Goal: Information Seeking & Learning: Find specific fact

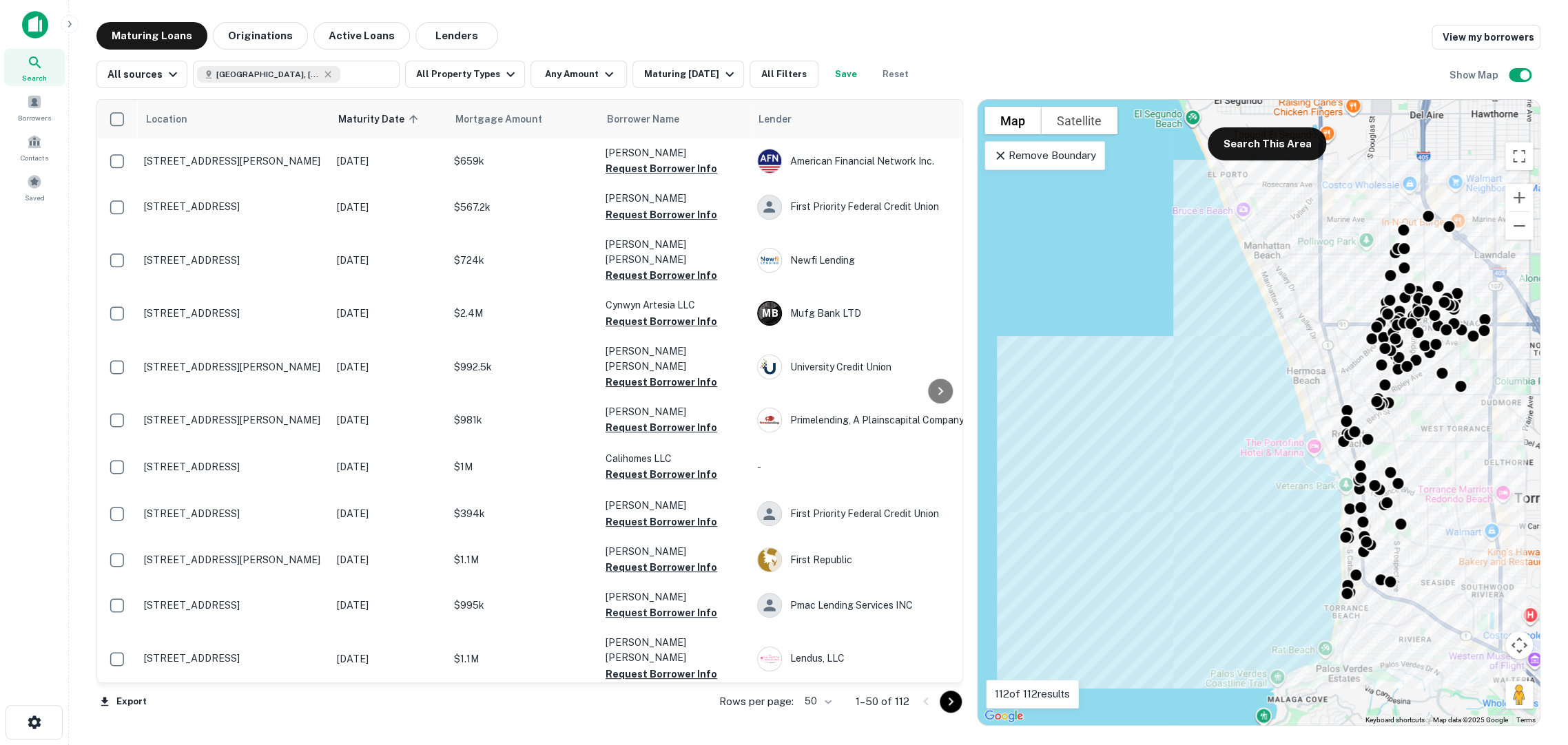
click at [484, 80] on button "All Property Types" at bounding box center [464, 74] width 120 height 27
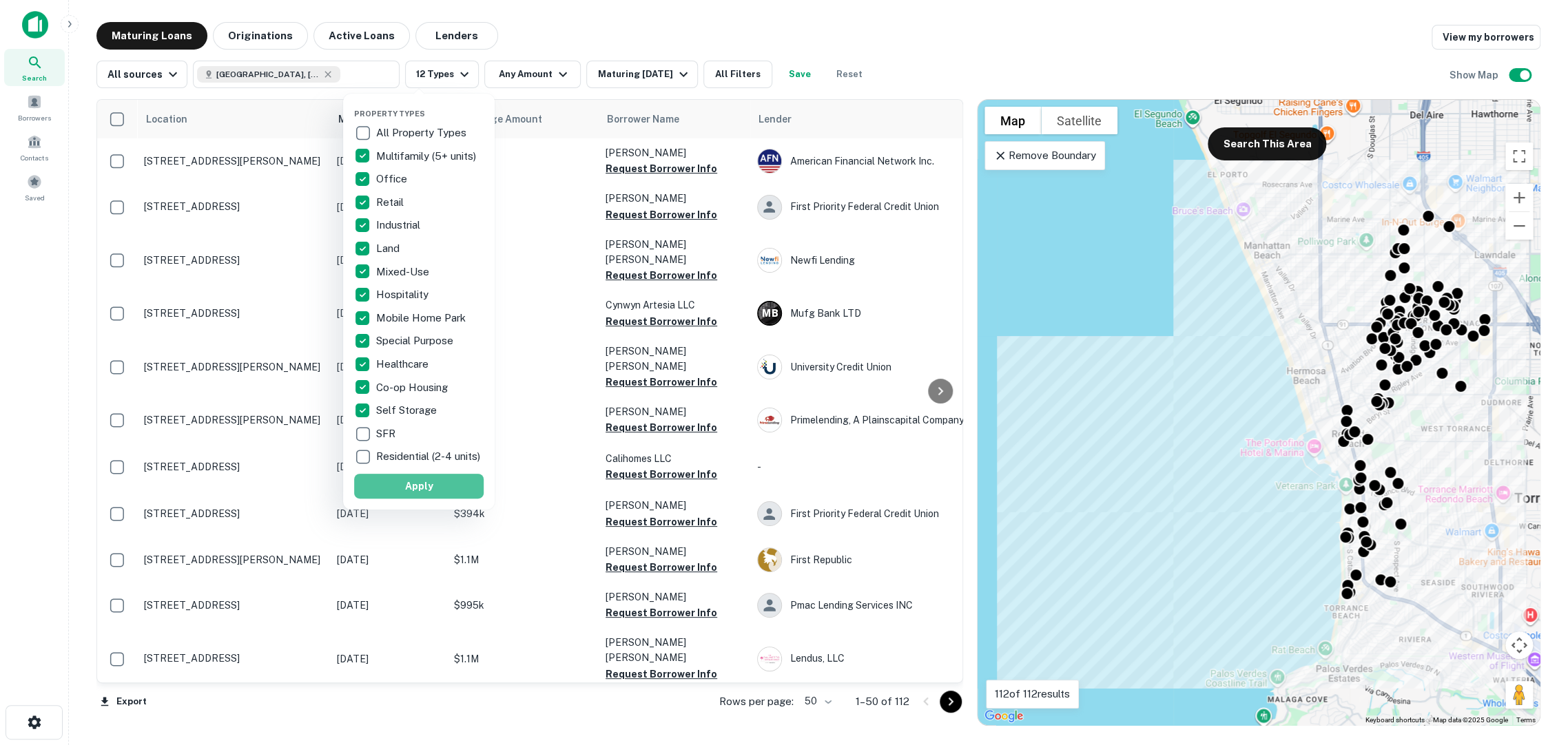
click at [419, 484] on button "Apply" at bounding box center [418, 486] width 129 height 24
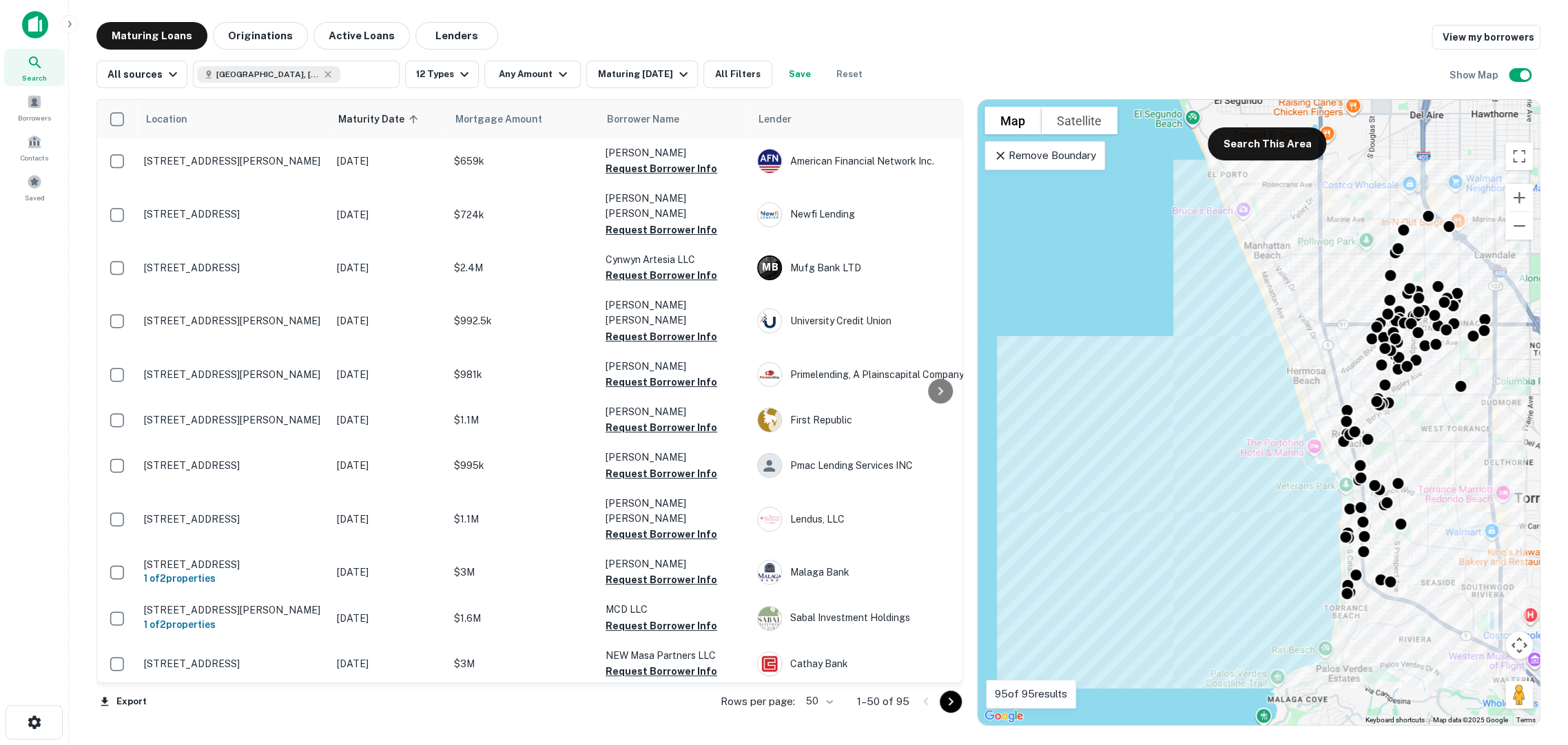
click at [612, 79] on div "Maturing [DATE]" at bounding box center [644, 75] width 94 height 17
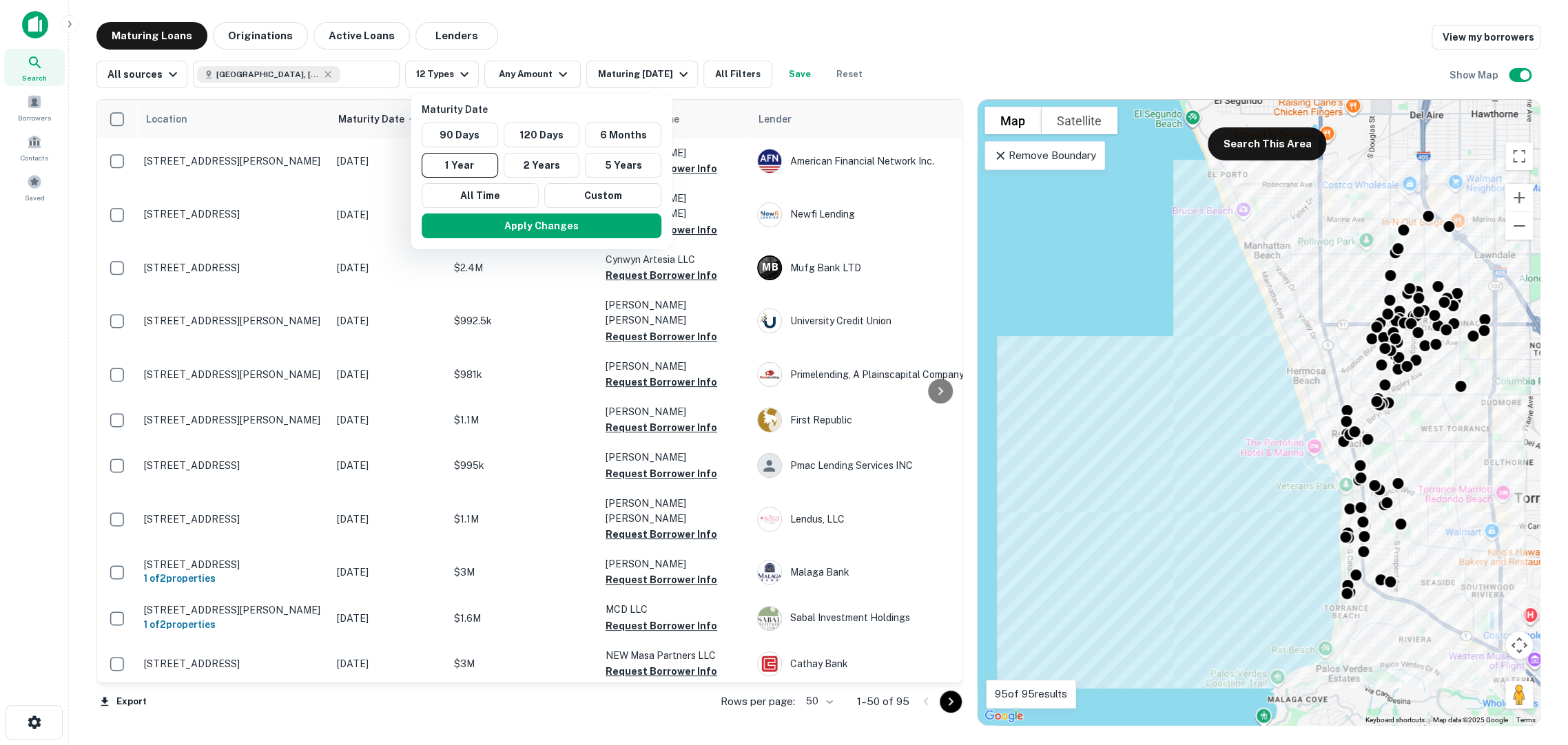
click at [629, 129] on button "6 Months" at bounding box center [623, 134] width 76 height 24
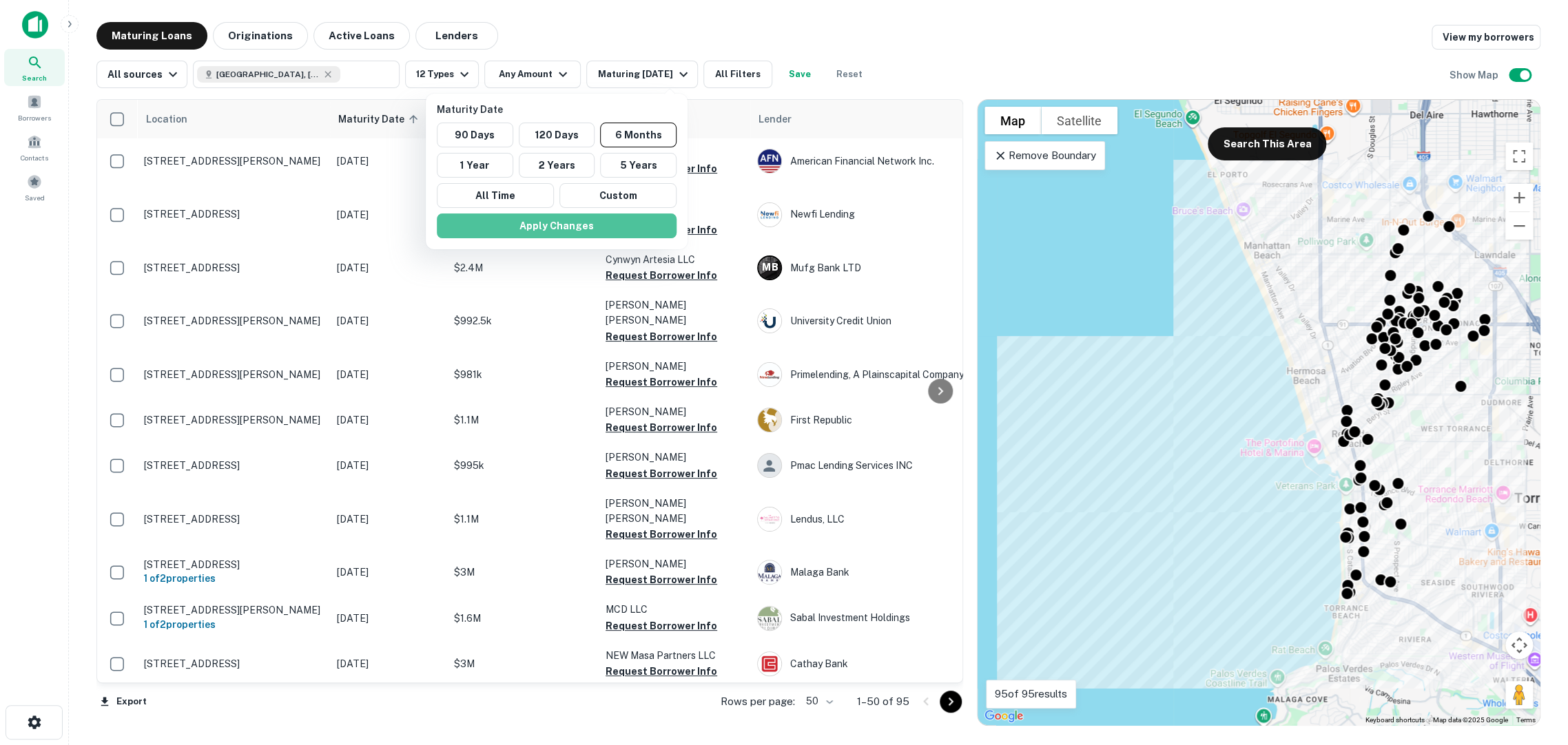
click at [591, 213] on button "Apply Changes" at bounding box center [556, 225] width 240 height 24
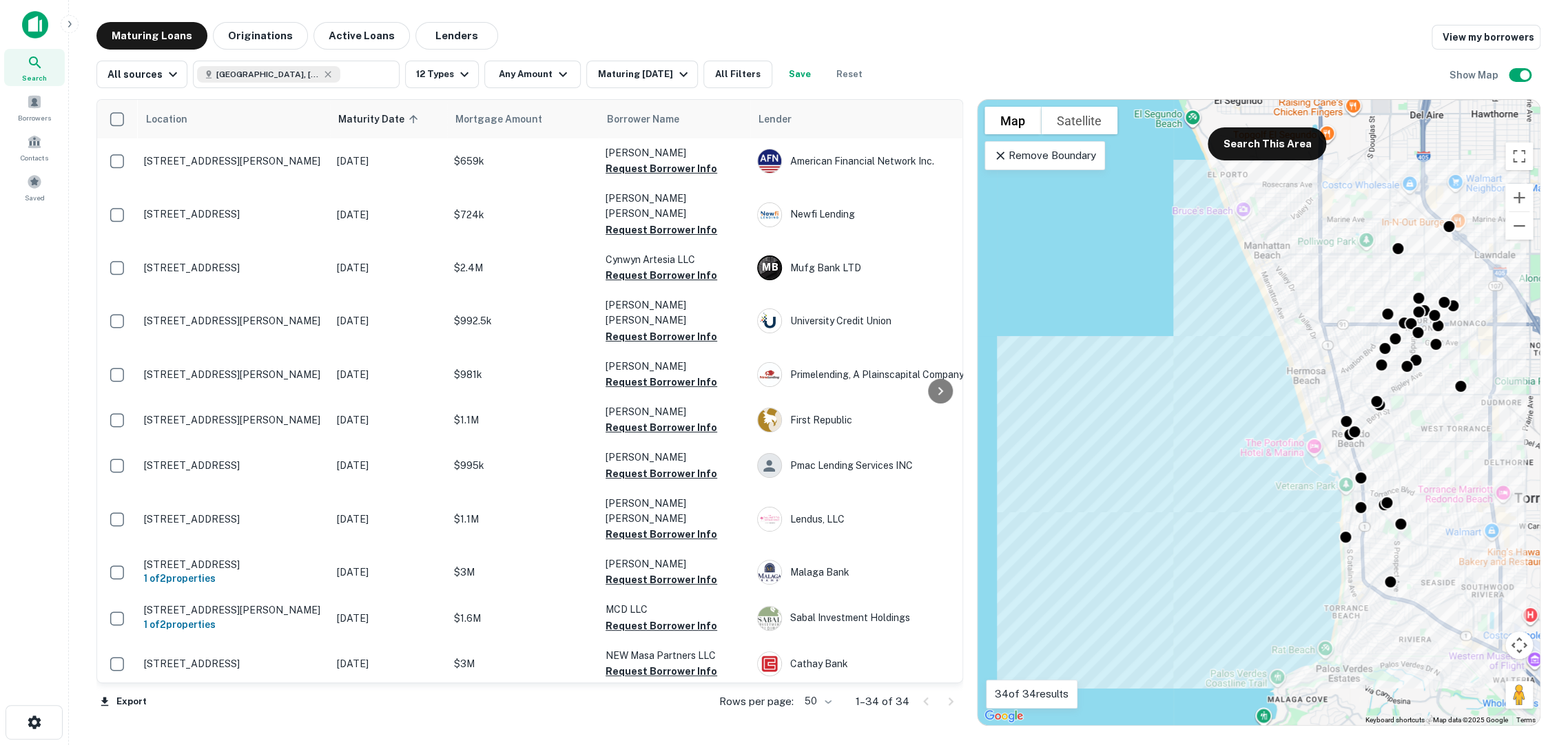
click at [422, 71] on button "12 Types" at bounding box center [441, 74] width 73 height 27
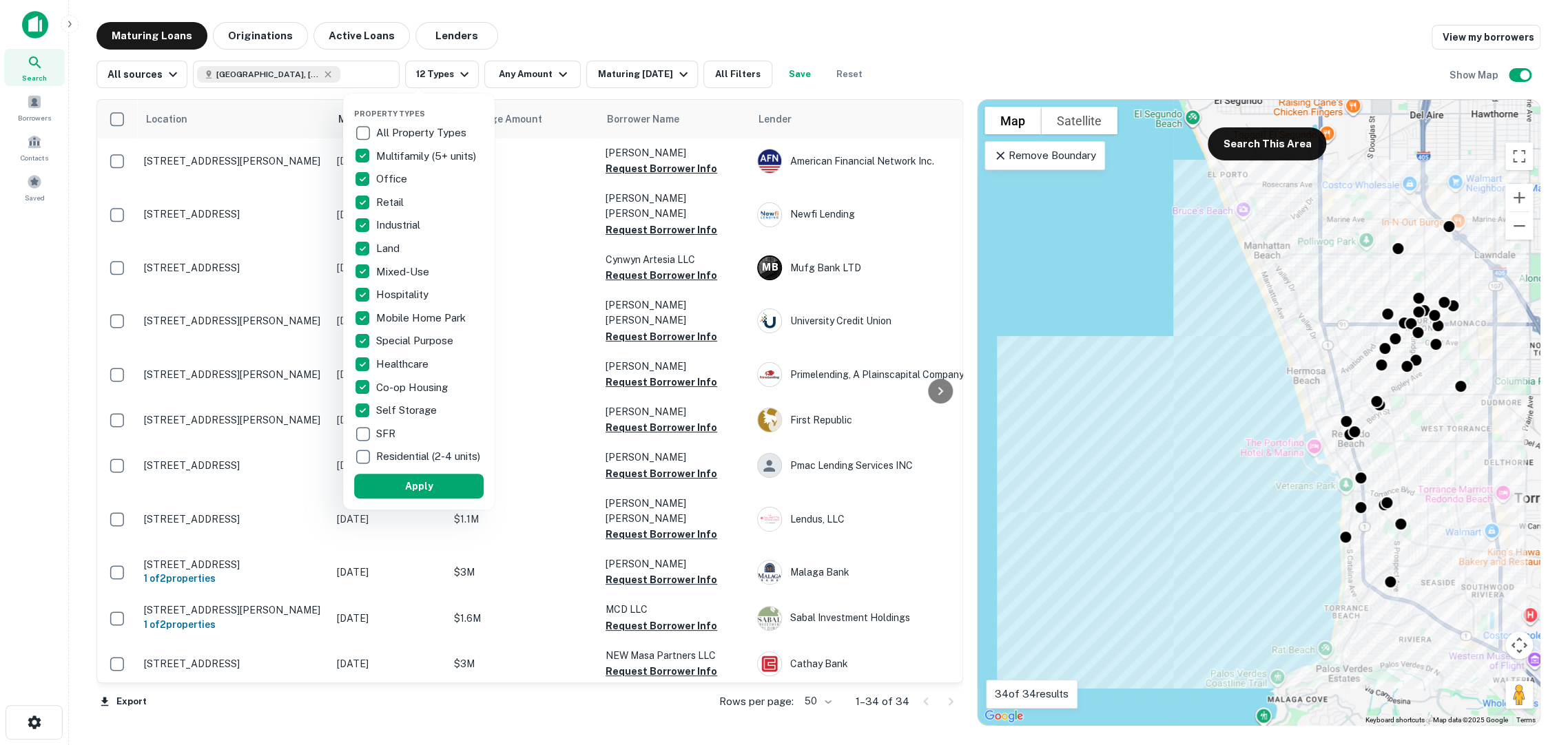
click at [418, 479] on button "Apply" at bounding box center [418, 486] width 129 height 24
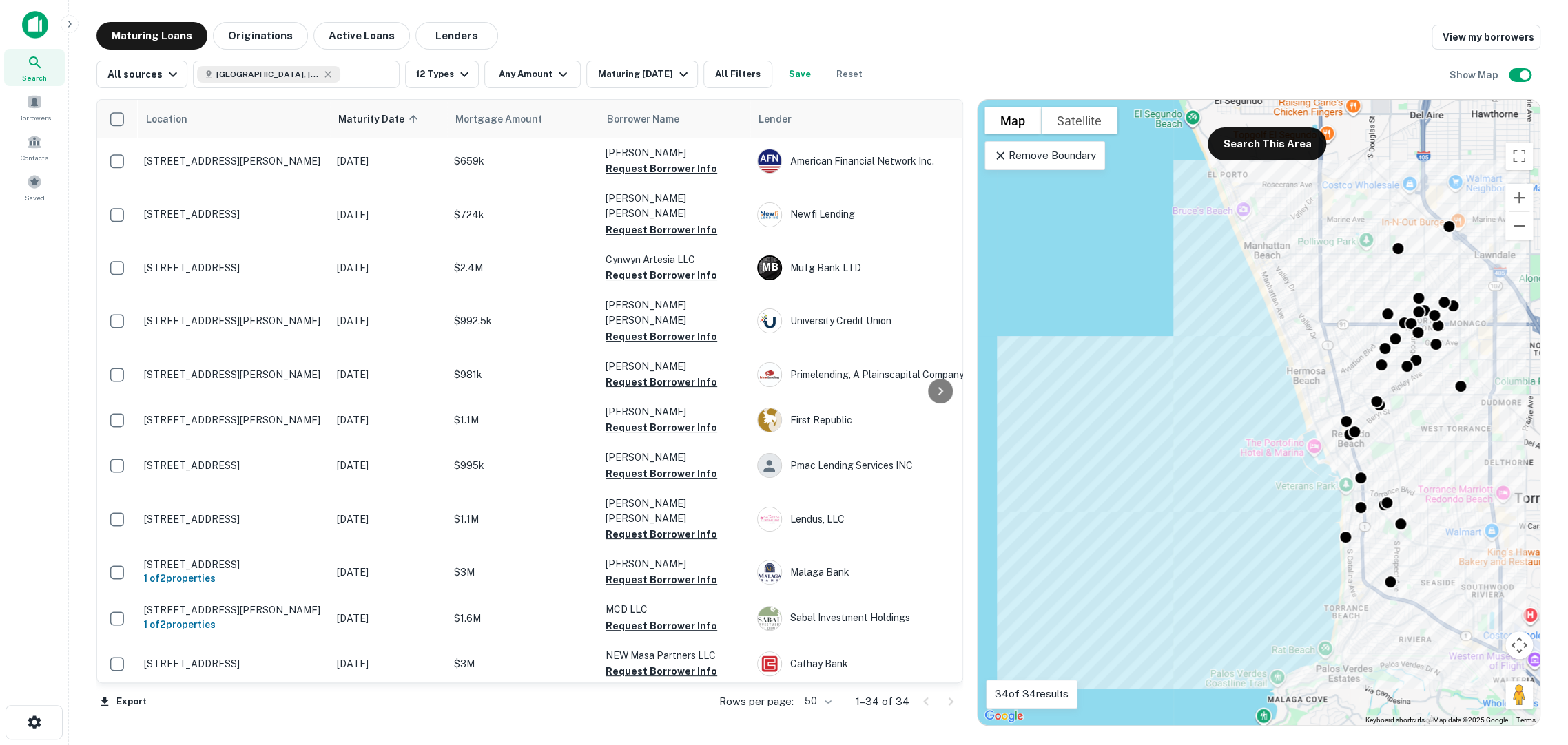
click at [503, 59] on div "All sources [GEOGRAPHIC_DATA], [GEOGRAPHIC_DATA], [GEOGRAPHIC_DATA] ​ 12 Types …" at bounding box center [818, 68] width 1444 height 38
click at [507, 70] on button "Any Amount" at bounding box center [533, 74] width 96 height 27
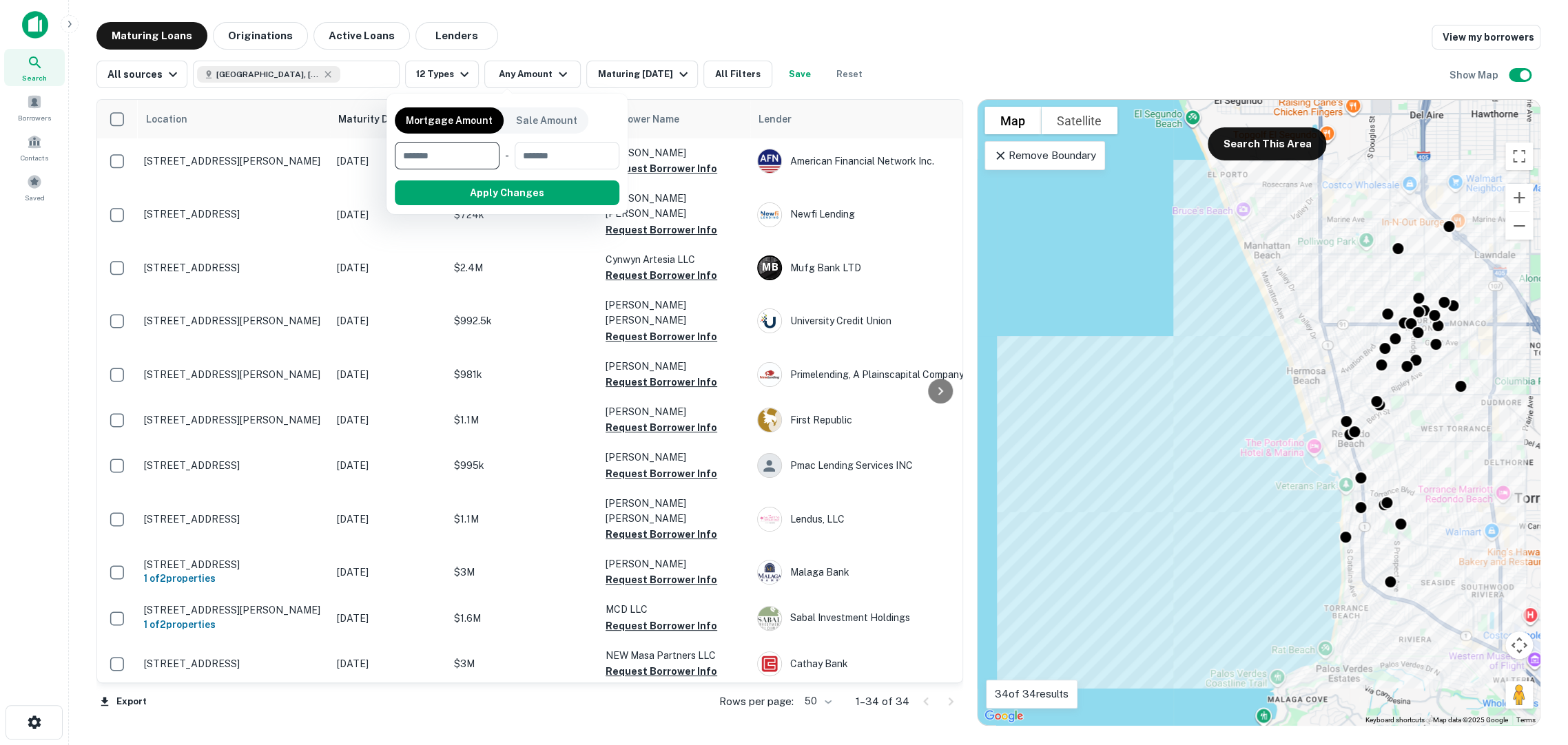
click at [431, 164] on input "number" at bounding box center [443, 155] width 95 height 27
type input "*"
type input "*******"
click at [493, 204] on div "Mortgage Amount Sale Amount ******* $3M ​ - ​ Apply Changes Clear" at bounding box center [507, 154] width 241 height 120
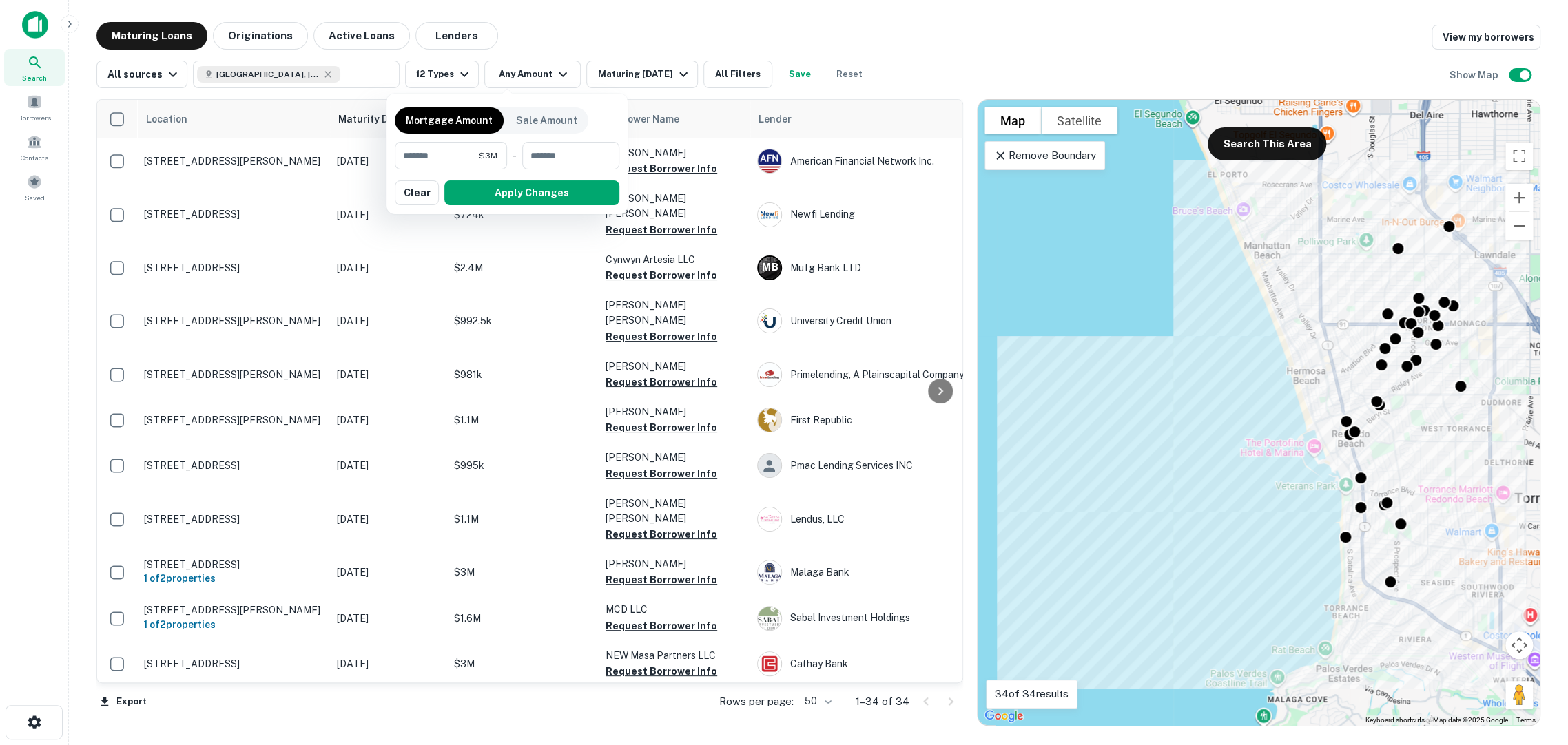
click at [497, 191] on button "Apply Changes" at bounding box center [532, 192] width 175 height 24
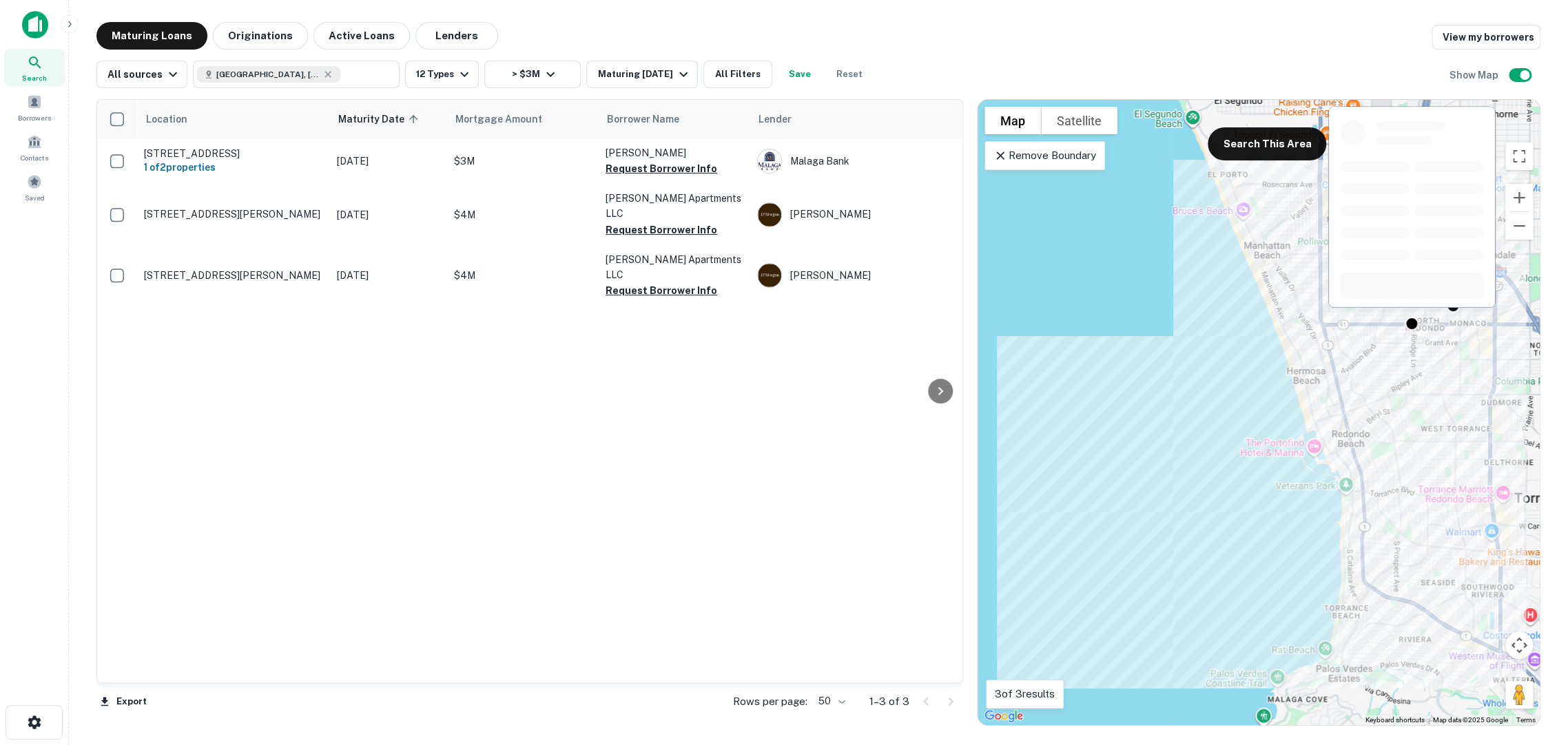
click at [1405, 312] on div at bounding box center [1411, 211] width 169 height 212
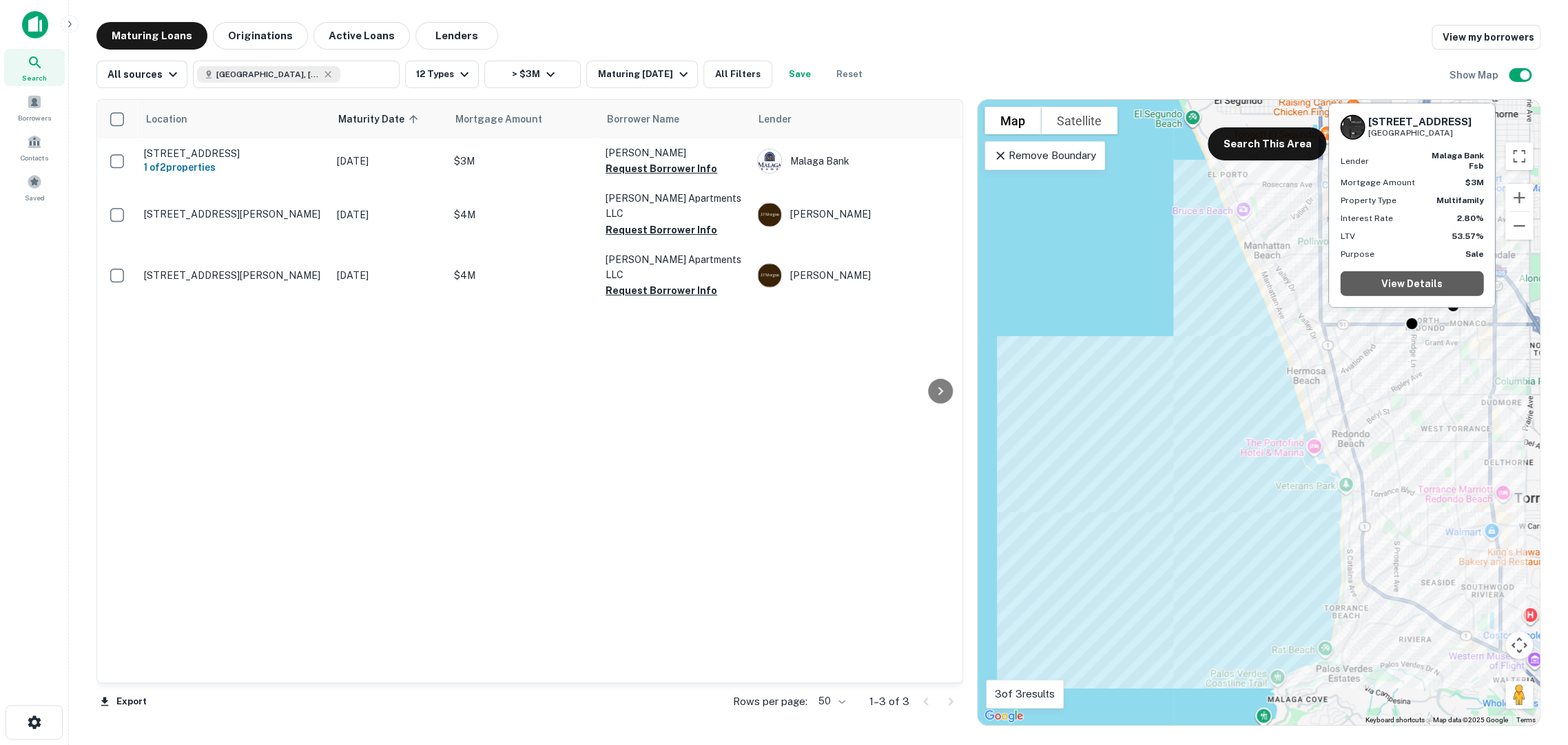
click at [1422, 282] on link "View Details" at bounding box center [1411, 283] width 143 height 24
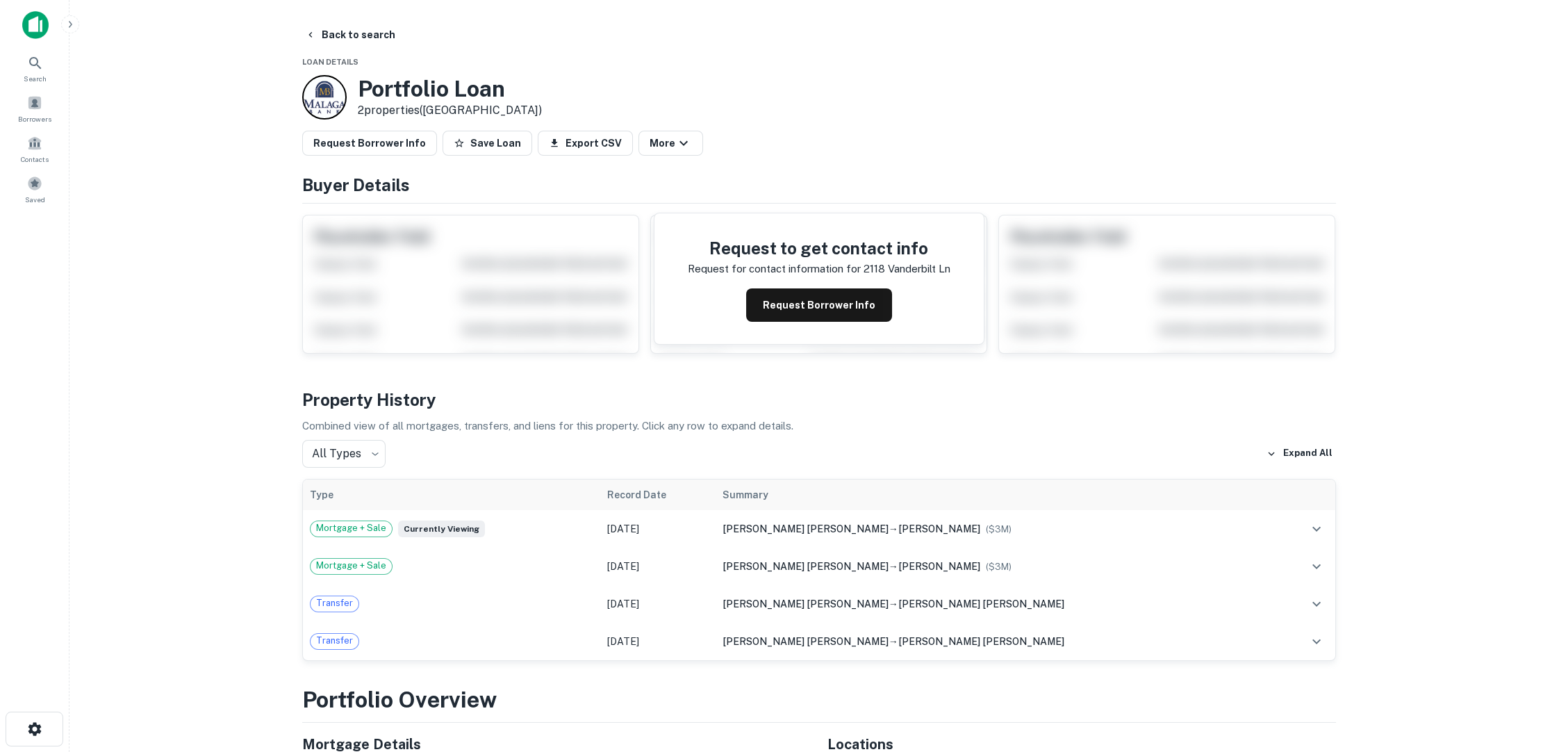
click at [815, 289] on button "Request Borrower Info" at bounding box center [819, 305] width 146 height 33
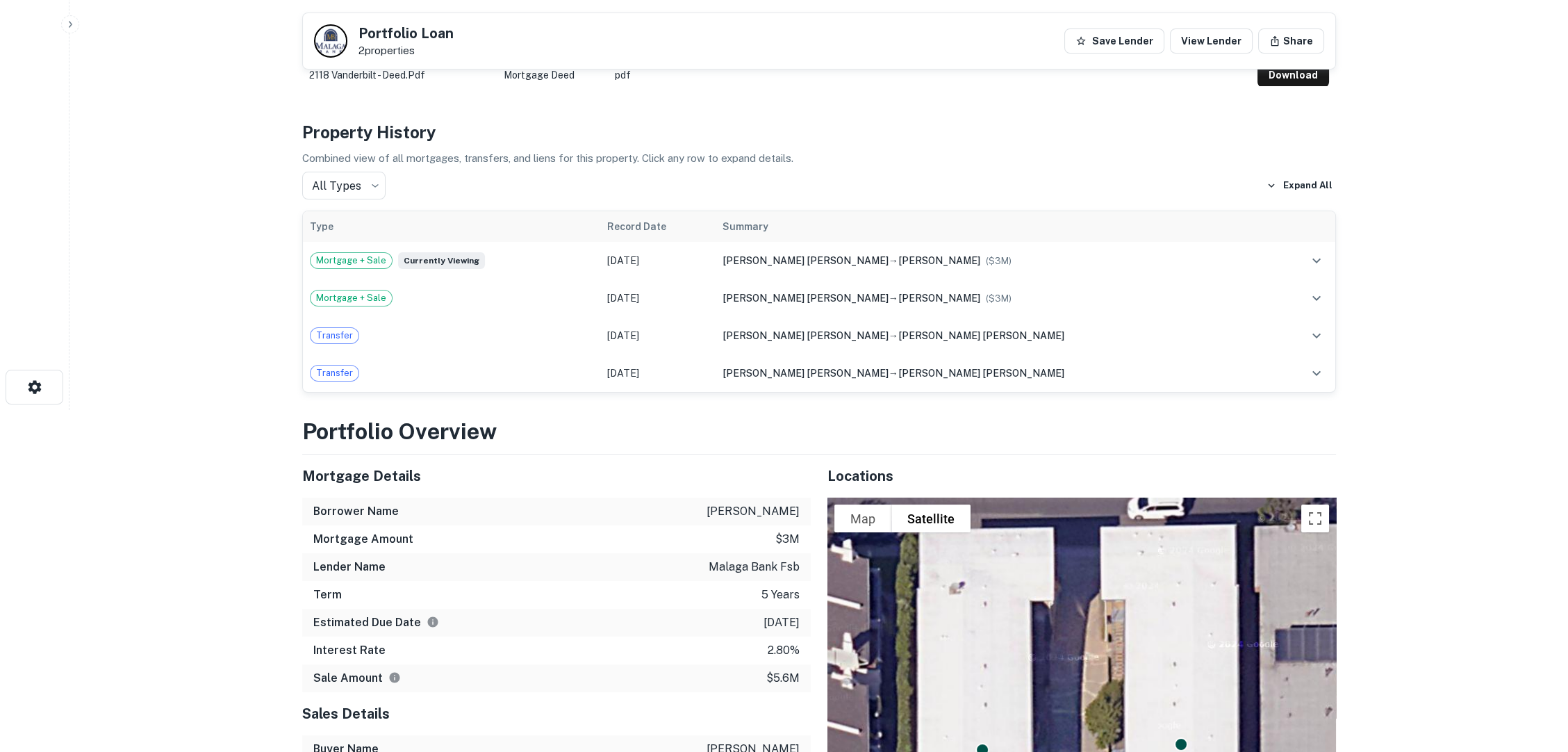
scroll to position [463, 0]
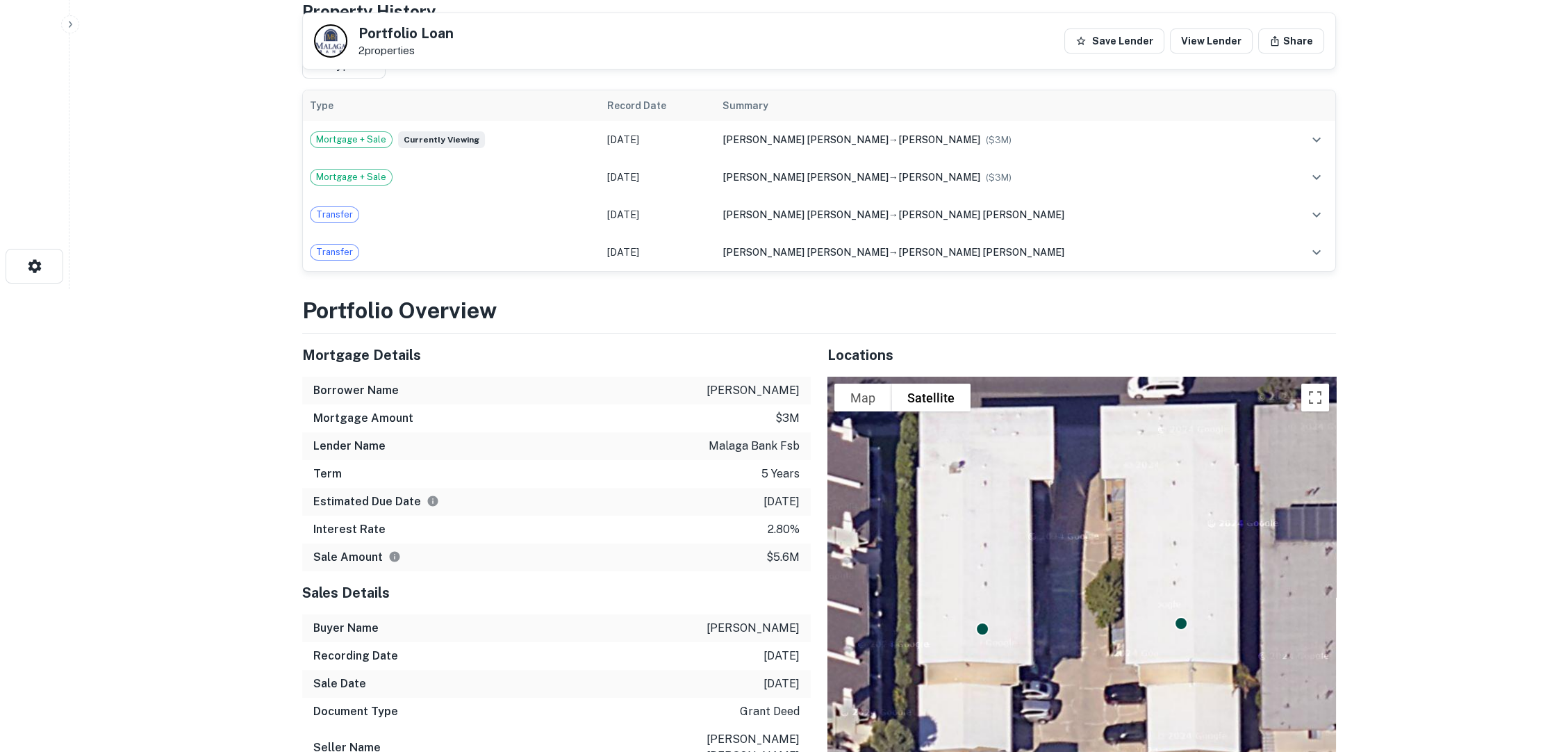
drag, startPoint x: 711, startPoint y: 313, endPoint x: 800, endPoint y: 303, distance: 89.6
click at [800, 377] on div "Borrower Name eastwood raymond a" at bounding box center [556, 390] width 508 height 28
copy p "eastwood raymond a"
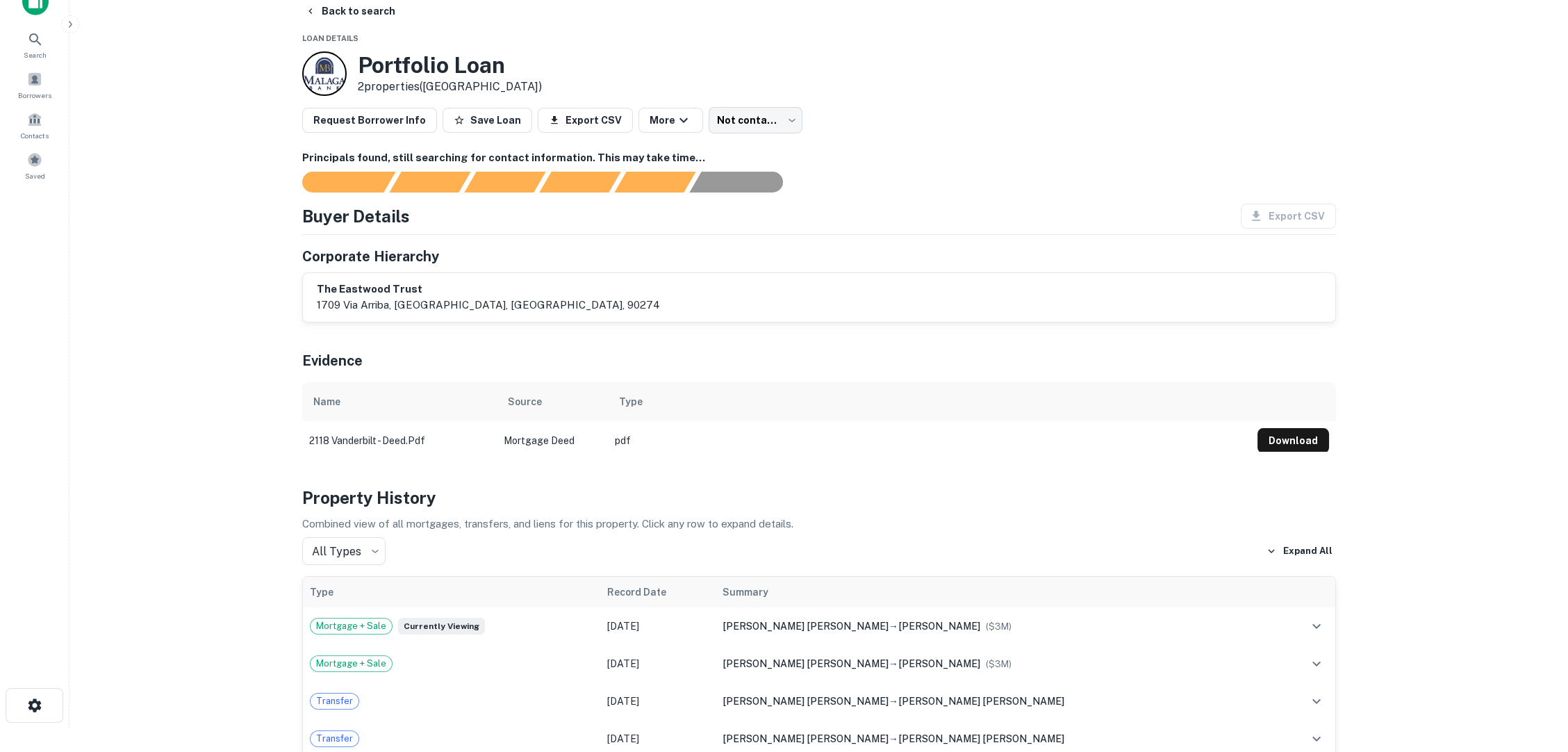
scroll to position [0, 0]
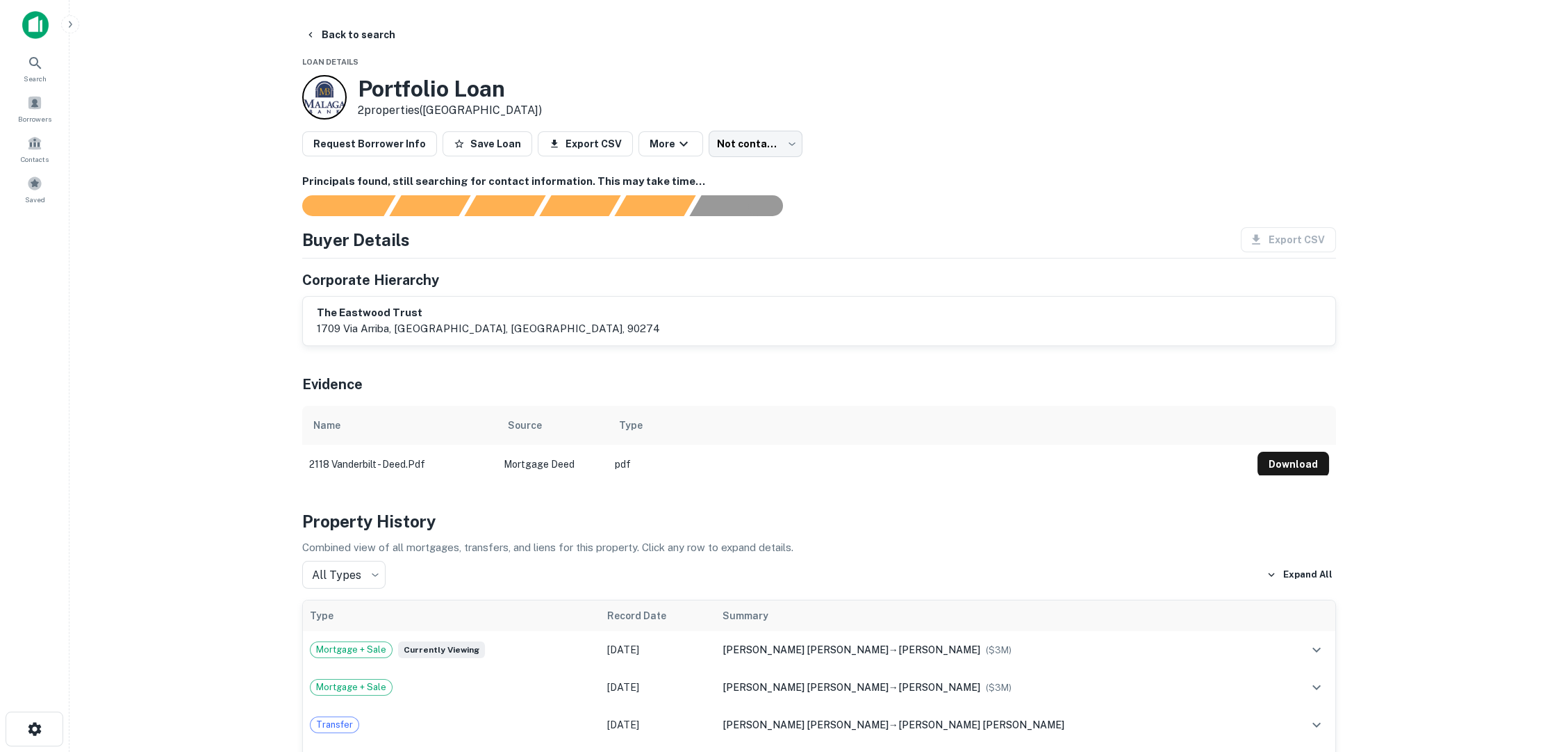
click at [1428, 168] on main "Back to search Loan Details Portfolio Loan 2 properties (CA) Request Borrower I…" at bounding box center [819, 376] width 1498 height 752
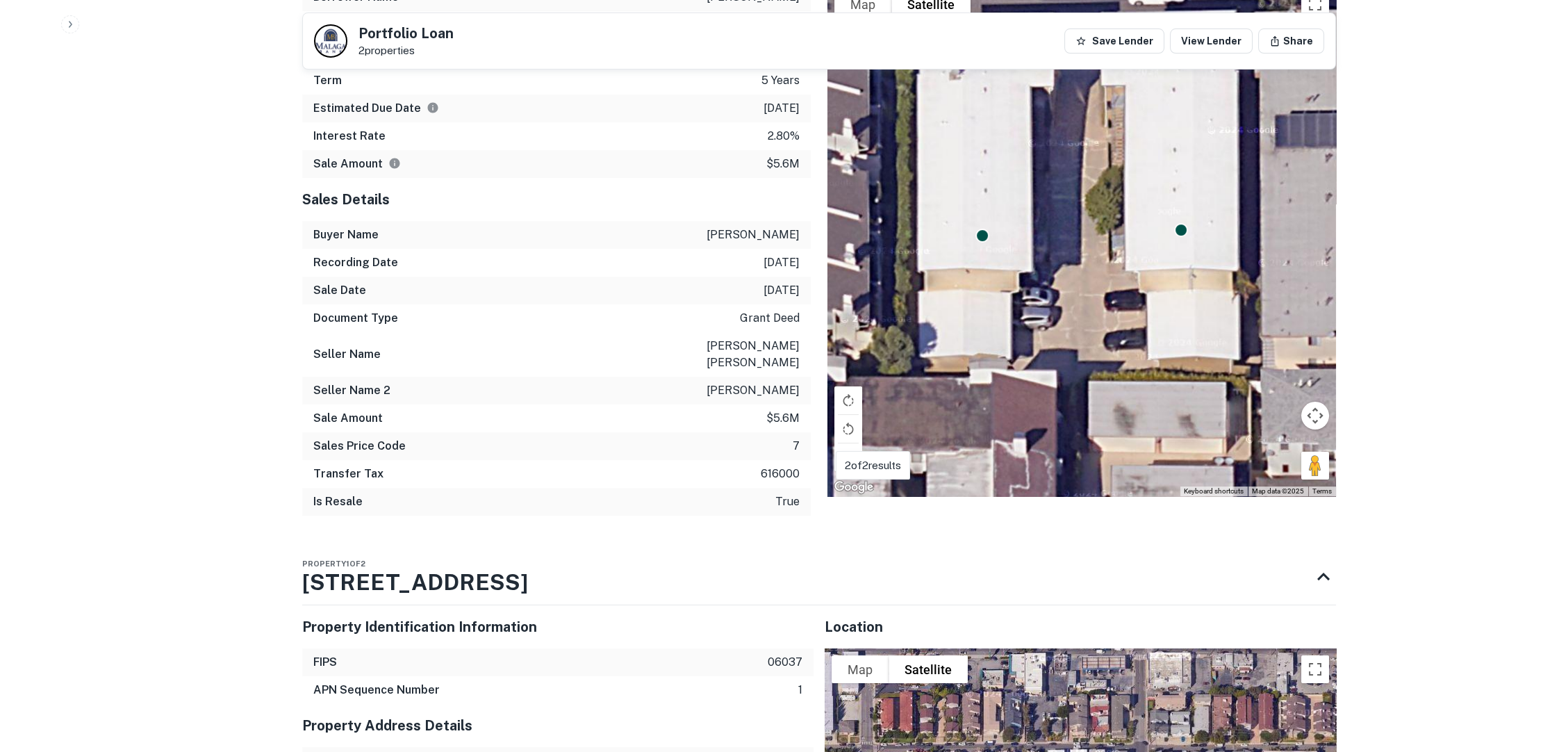
scroll to position [1004, 0]
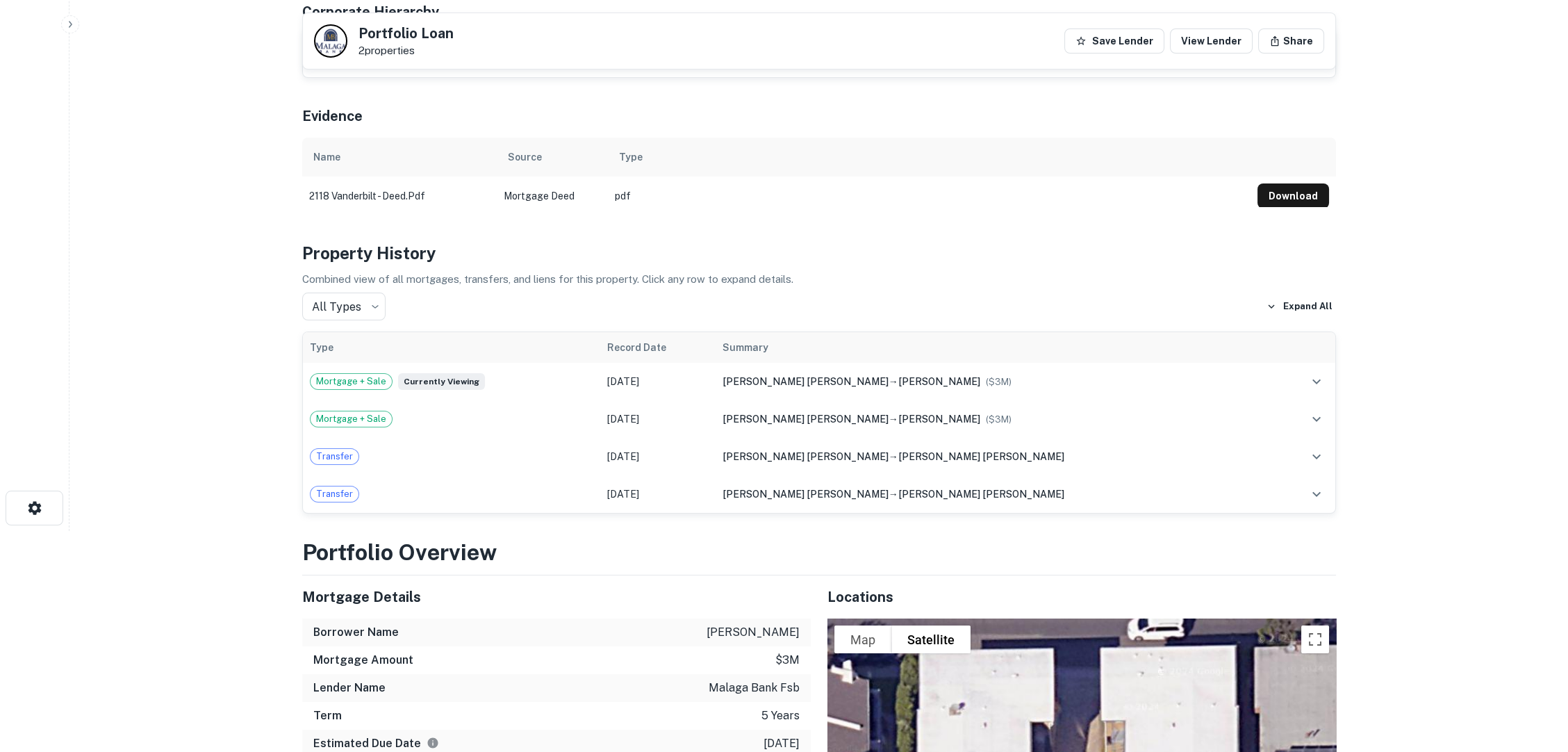
scroll to position [231, 0]
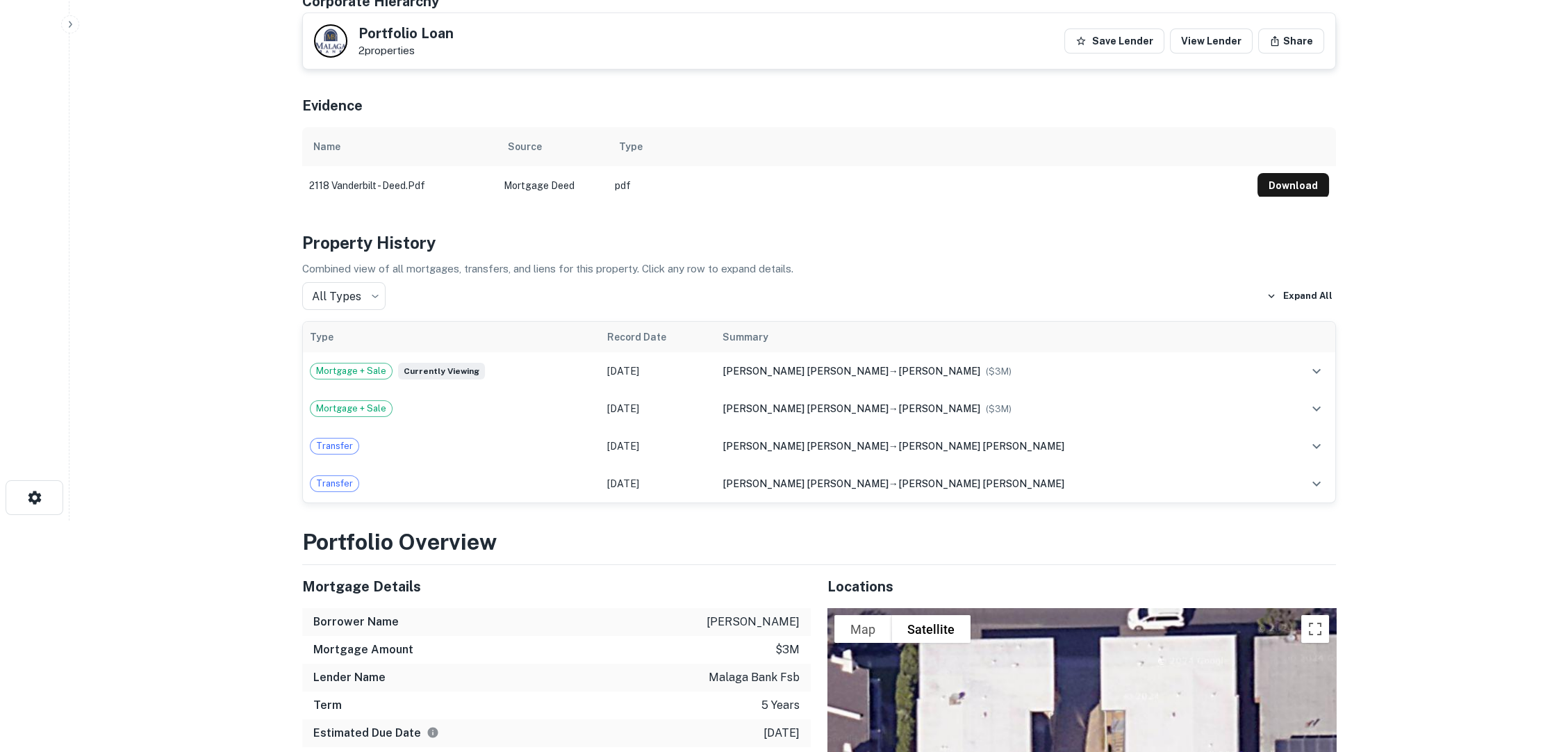
click at [1457, 254] on main "Back to search Portfolio Loan 2 properties Save Lender View Lender Share Princi…" at bounding box center [819, 145] width 1498 height 752
click at [1517, 272] on main "Back to search Portfolio Loan 2 properties Save Lender View Lender Share Princi…" at bounding box center [819, 145] width 1498 height 752
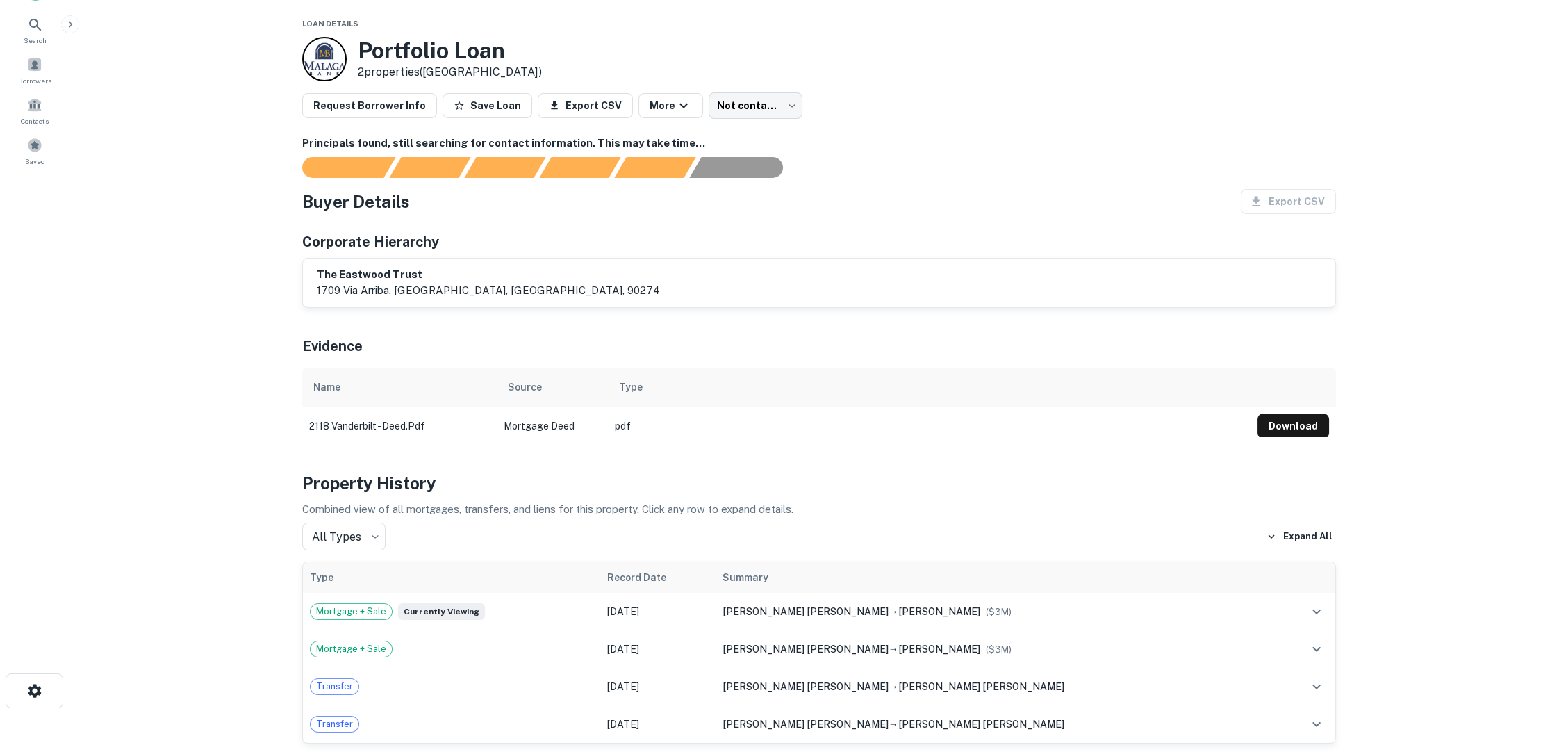
scroll to position [0, 0]
